Goal: Task Accomplishment & Management: Manage account settings

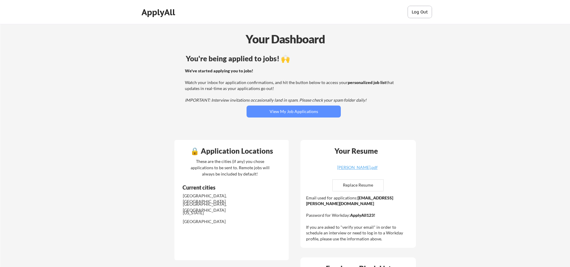
click at [420, 12] on button "Log Out" at bounding box center [419, 12] width 24 height 12
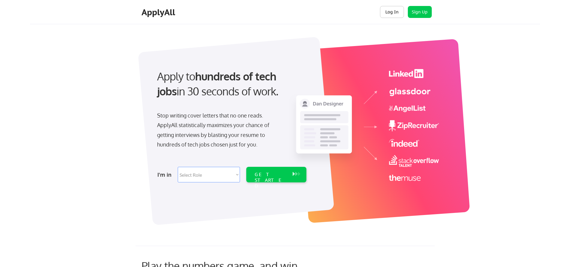
click at [391, 12] on button "Log In" at bounding box center [392, 12] width 24 height 12
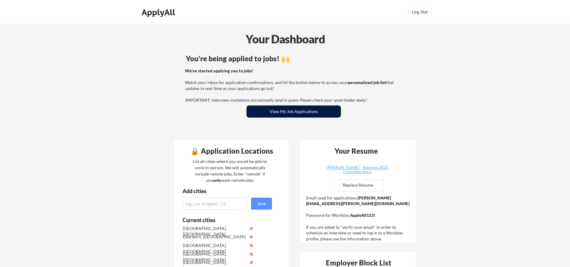
click at [320, 112] on button "View My Job Applications" at bounding box center [293, 112] width 94 height 12
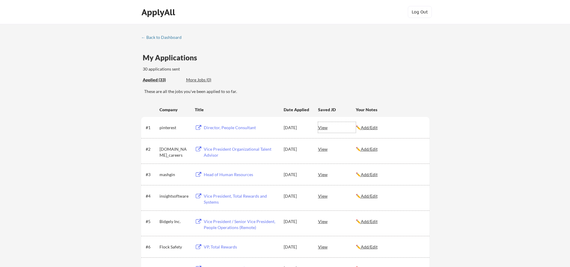
click at [321, 130] on div "View" at bounding box center [337, 127] width 38 height 11
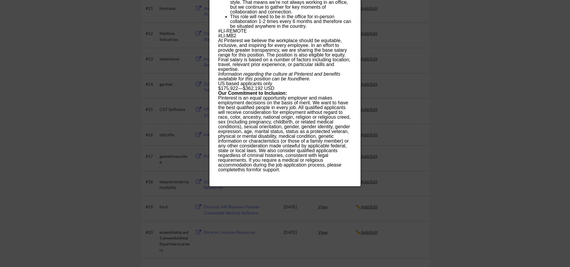
scroll to position [359, 0]
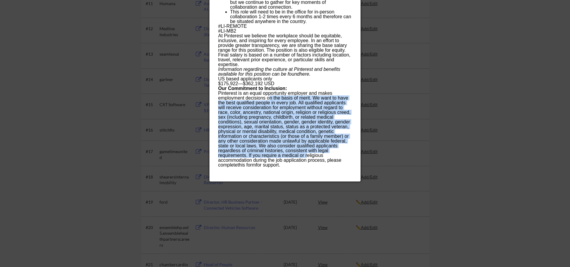
drag, startPoint x: 270, startPoint y: 96, endPoint x: 307, endPoint y: 157, distance: 71.4
click at [307, 157] on div "Pinterest is an equal opportunity employer and makes employment decisions on th…" at bounding box center [284, 131] width 133 height 81
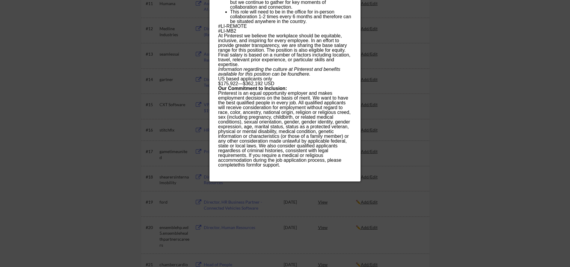
click at [437, 78] on div at bounding box center [285, 133] width 570 height 267
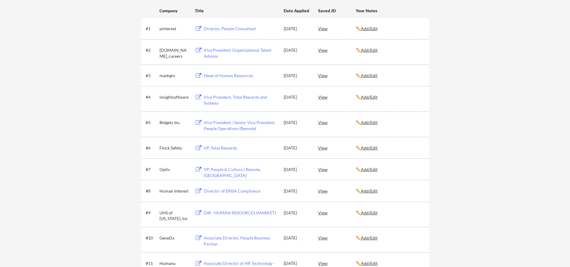
scroll to position [30, 0]
